Goal: Navigation & Orientation: Understand site structure

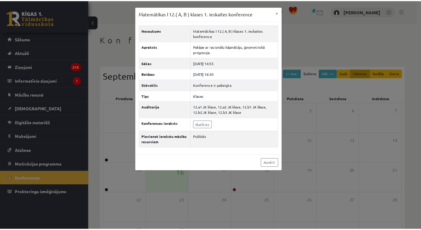
scroll to position [36, 0]
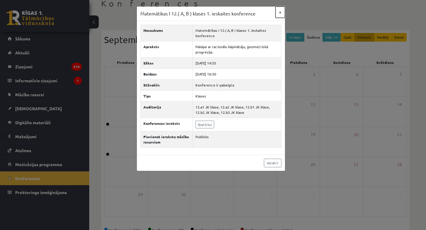
click at [280, 12] on button "×" at bounding box center [280, 12] width 10 height 11
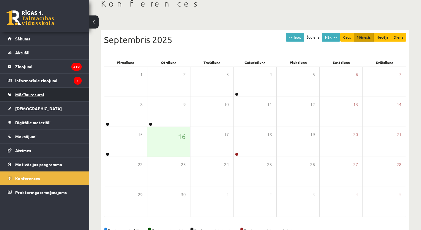
click at [39, 97] on link "Mācību resursi" at bounding box center [45, 95] width 74 height 14
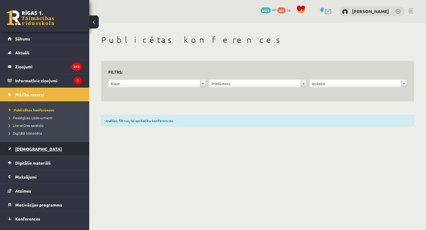
scroll to position [10, 0]
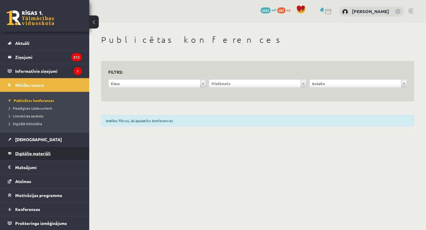
click at [28, 152] on span "Digitālie materiāli" at bounding box center [32, 153] width 35 height 5
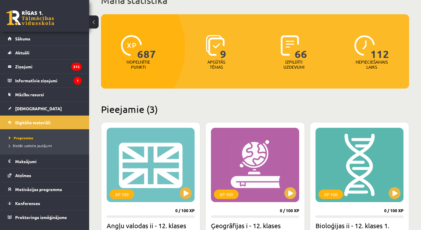
scroll to position [47, 0]
click at [21, 104] on link "[DEMOGRAPHIC_DATA]" at bounding box center [45, 109] width 74 height 14
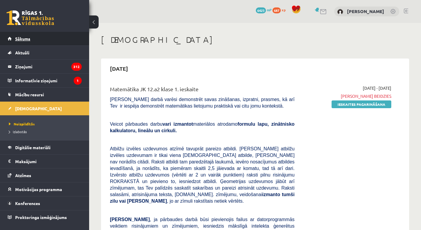
click at [30, 37] on span "Sākums" at bounding box center [22, 38] width 15 height 5
